Goal: Transaction & Acquisition: Purchase product/service

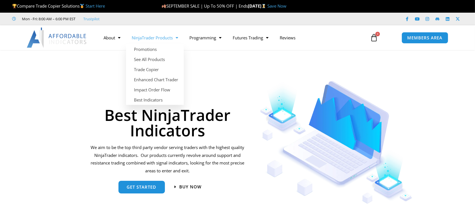
click at [150, 38] on link "NinjaTrader Products" at bounding box center [155, 37] width 58 height 13
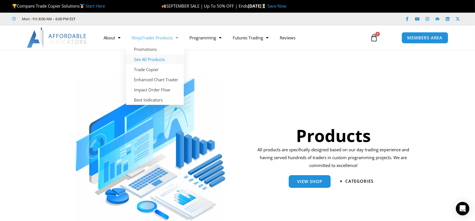
click at [153, 58] on link "See All Products" at bounding box center [155, 59] width 58 height 10
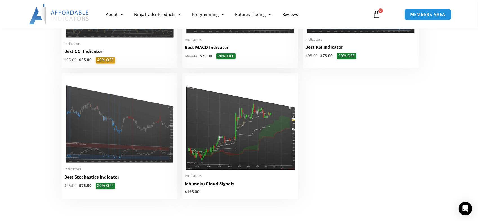
scroll to position [1295, 0]
